Goal: Task Accomplishment & Management: Complete application form

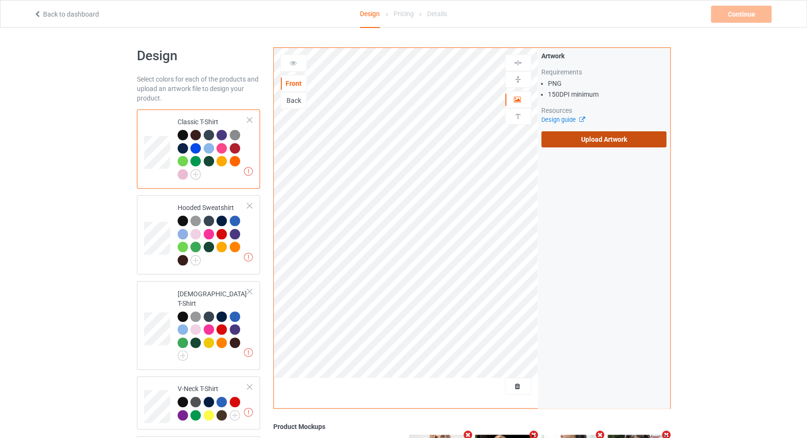
click at [599, 139] on label "Upload Artwork" at bounding box center [603, 139] width 125 height 16
click at [0, 0] on input "Upload Artwork" at bounding box center [0, 0] width 0 height 0
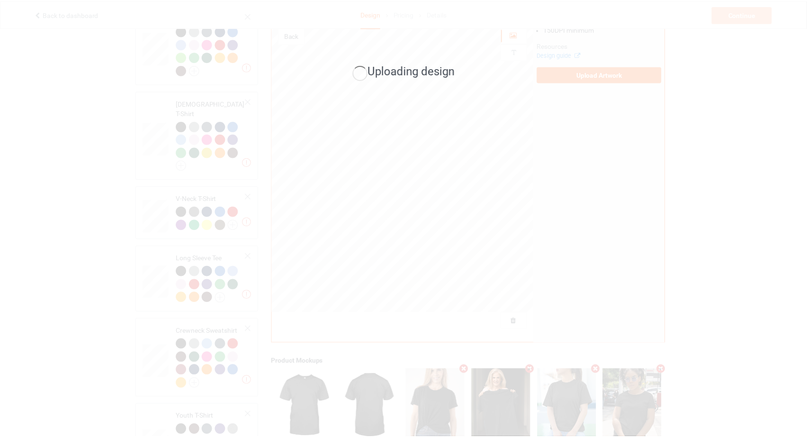
scroll to position [201, 0]
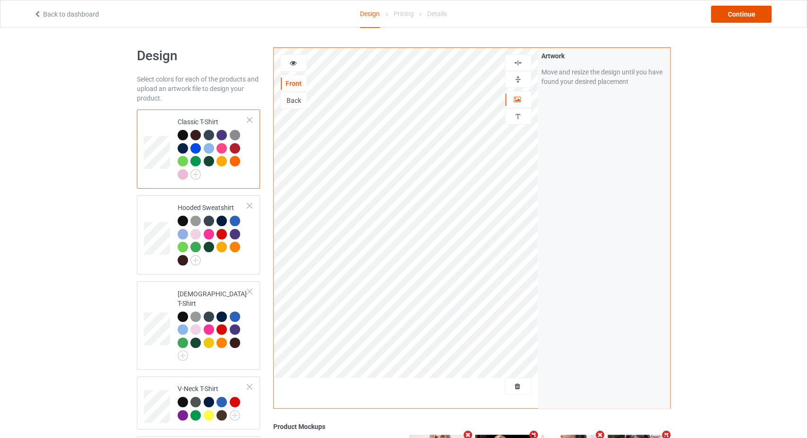
click at [726, 19] on div "Continue" at bounding box center [741, 14] width 61 height 17
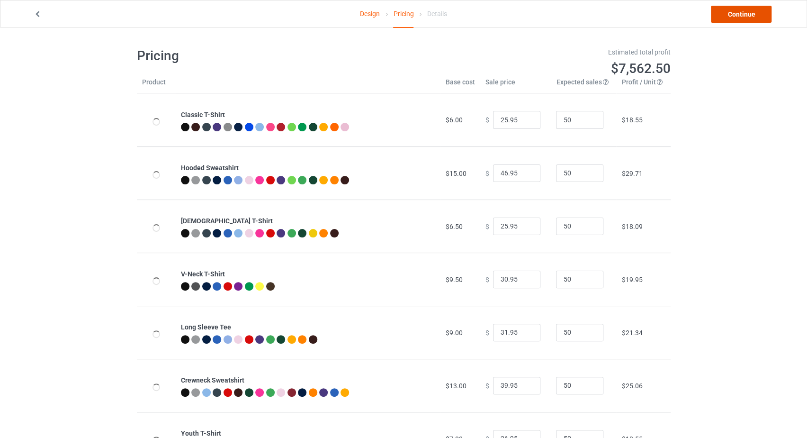
click at [725, 16] on link "Continue" at bounding box center [741, 14] width 61 height 17
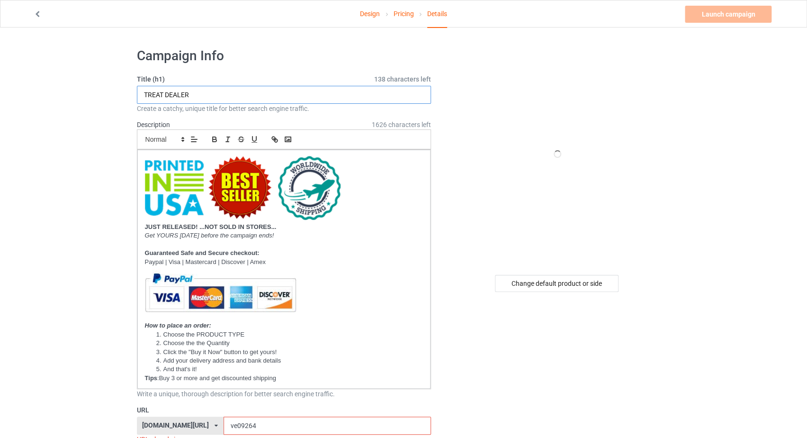
click at [257, 94] on input "TREAT DEALER" at bounding box center [284, 95] width 295 height 18
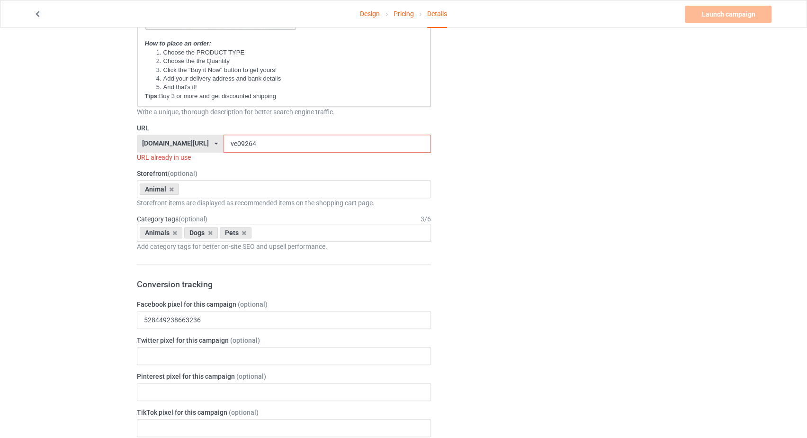
scroll to position [301, 0]
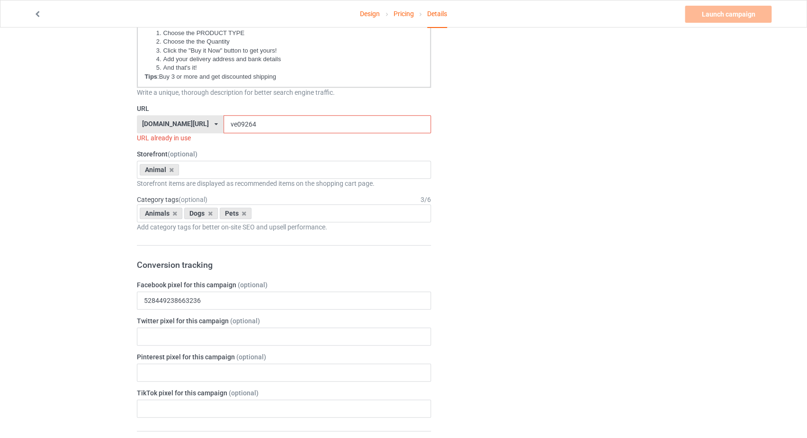
type input "I WAS NORMAL TWO DOGS AGO"
drag, startPoint x: 241, startPoint y: 122, endPoint x: 212, endPoint y: 125, distance: 29.1
click at [224, 125] on input "ve09264" at bounding box center [327, 124] width 207 height 18
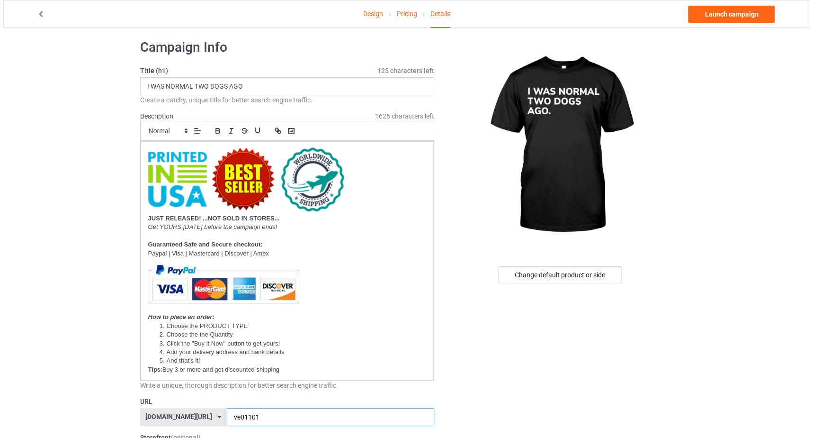
scroll to position [0, 0]
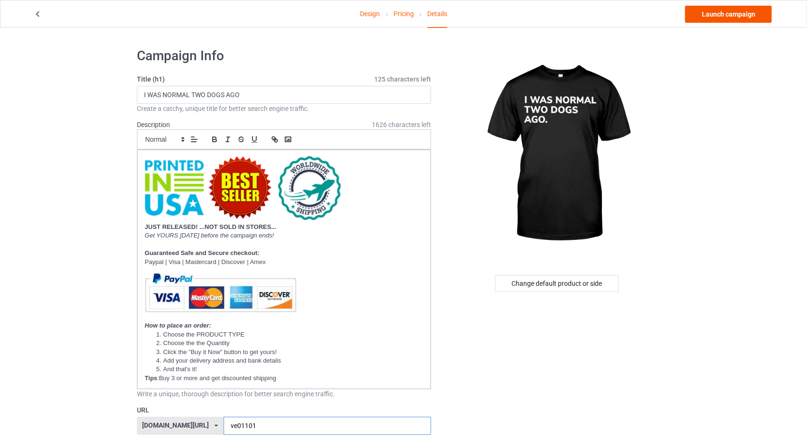
type input "ve01101"
click at [708, 12] on link "Launch campaign" at bounding box center [728, 14] width 87 height 17
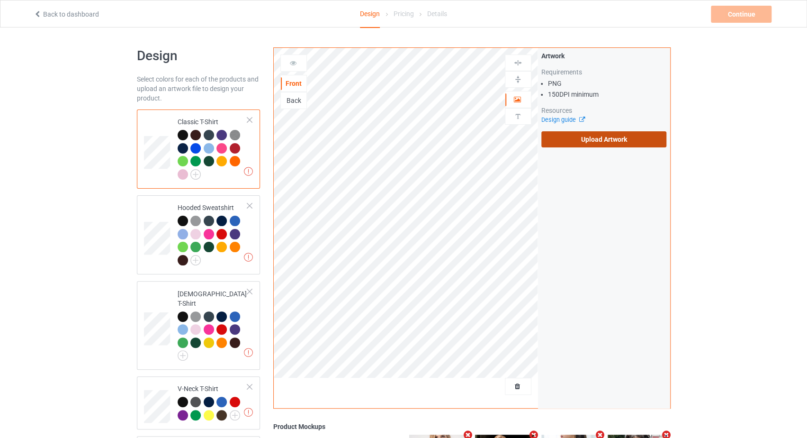
click at [563, 136] on label "Upload Artwork" at bounding box center [603, 139] width 125 height 16
click at [0, 0] on input "Upload Artwork" at bounding box center [0, 0] width 0 height 0
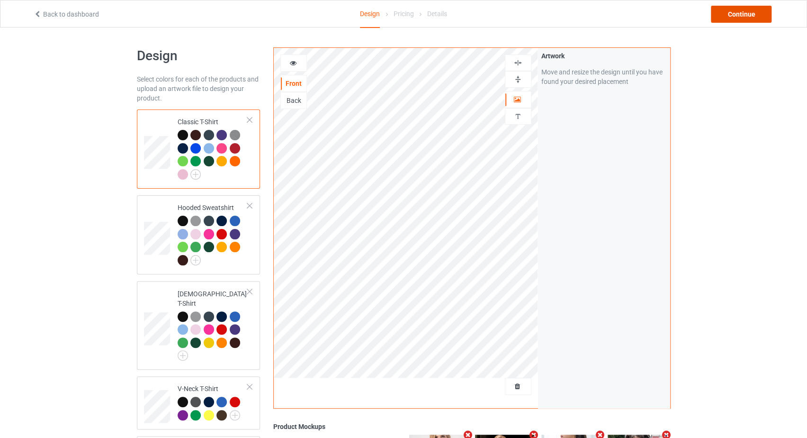
click at [750, 16] on div "Continue" at bounding box center [741, 14] width 61 height 17
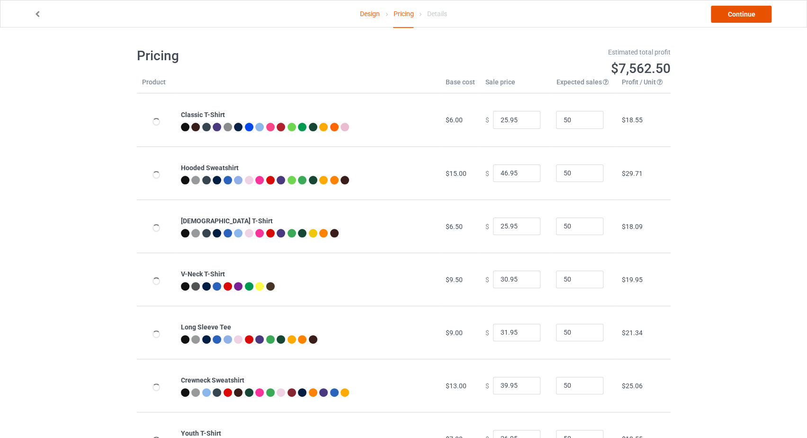
click at [736, 15] on link "Continue" at bounding box center [741, 14] width 61 height 17
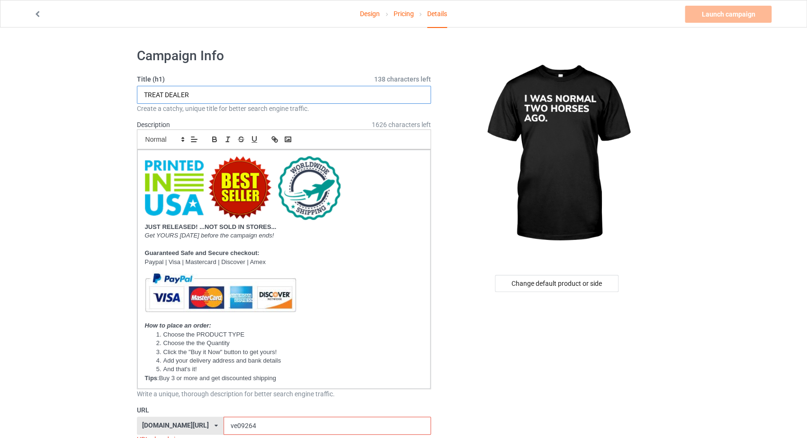
drag, startPoint x: 199, startPoint y: 92, endPoint x: 128, endPoint y: 97, distance: 71.2
paste input "I WAS NORMAL TWO DOGS AGO"
click at [223, 93] on input "I WAS NORMAL TWO DOGS AGO" at bounding box center [284, 95] width 295 height 18
drag, startPoint x: 220, startPoint y: 94, endPoint x: 208, endPoint y: 94, distance: 11.4
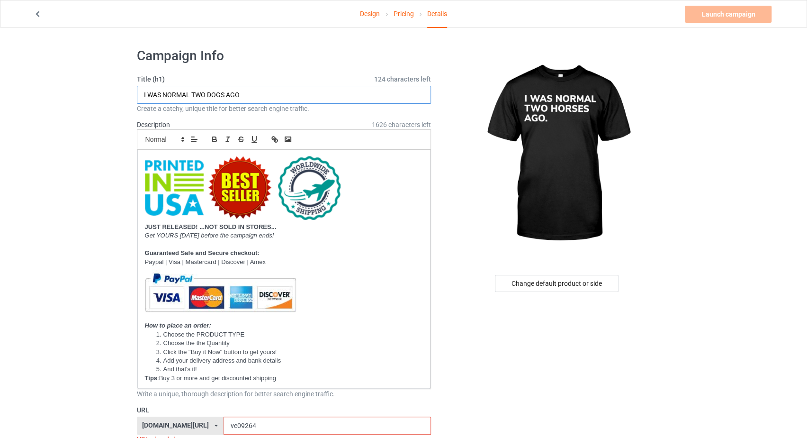
click at [208, 94] on input "I WAS NORMAL TWO DOGS AGO" at bounding box center [284, 95] width 295 height 18
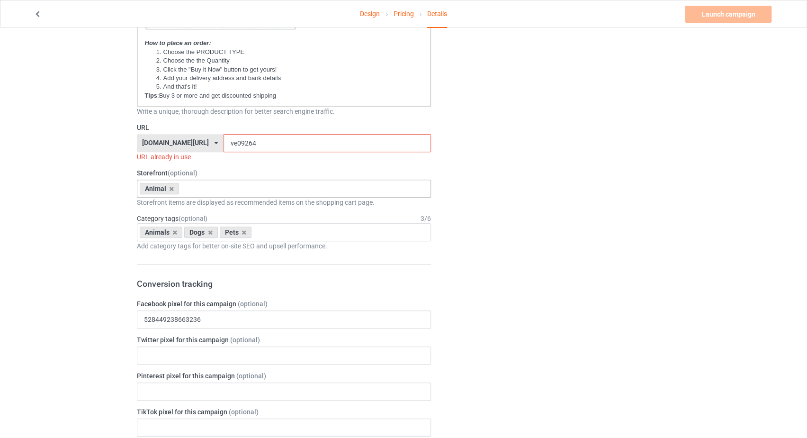
scroll to position [301, 0]
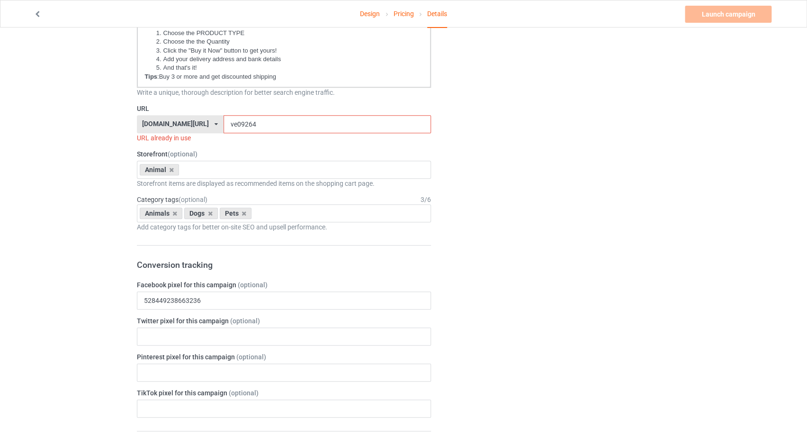
type input "I WAS NORMAL TWO HORSES AGO"
drag, startPoint x: 229, startPoint y: 119, endPoint x: 211, endPoint y: 123, distance: 17.9
click at [224, 123] on input "ve09264" at bounding box center [327, 124] width 207 height 18
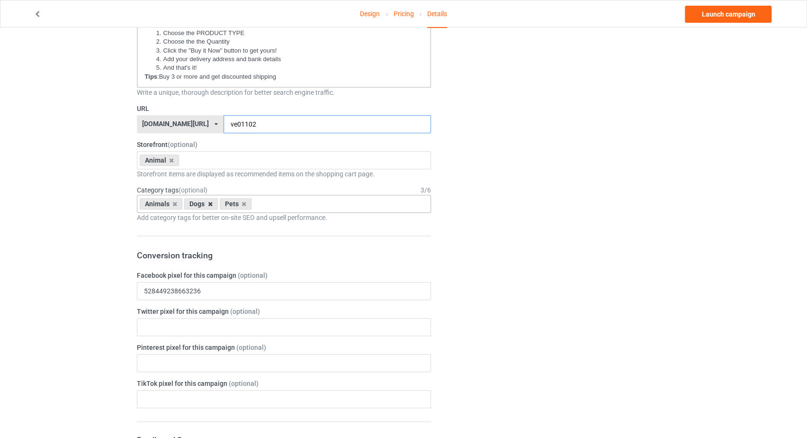
type input "ve01102"
click at [210, 201] on icon at bounding box center [210, 204] width 5 height 6
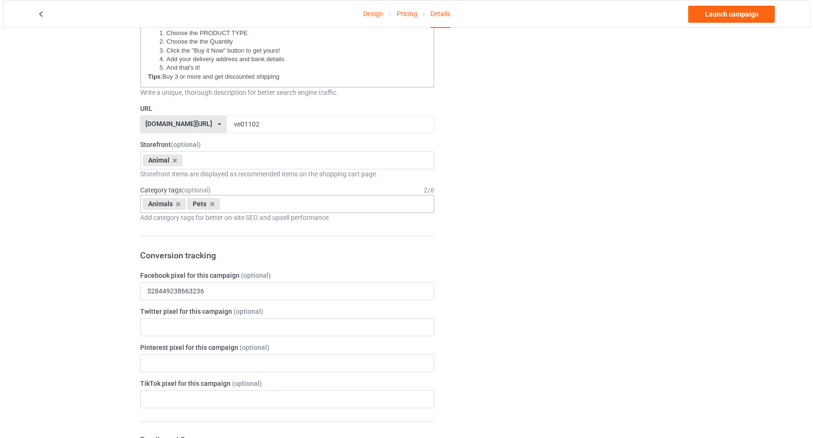
scroll to position [0, 0]
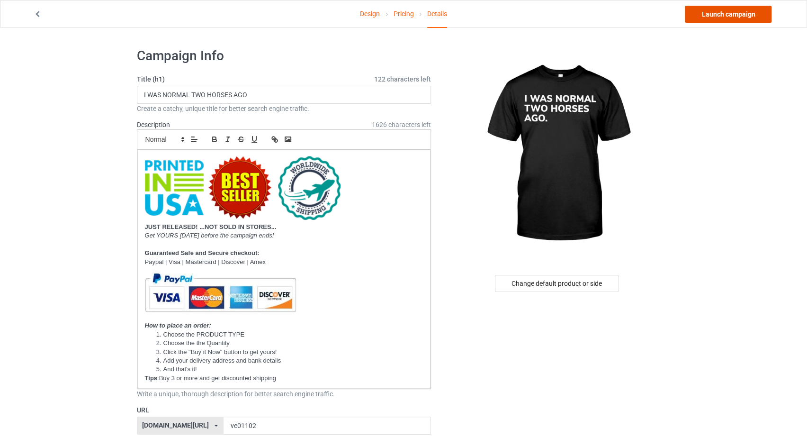
click at [711, 20] on link "Launch campaign" at bounding box center [728, 14] width 87 height 17
